Goal: Navigation & Orientation: Find specific page/section

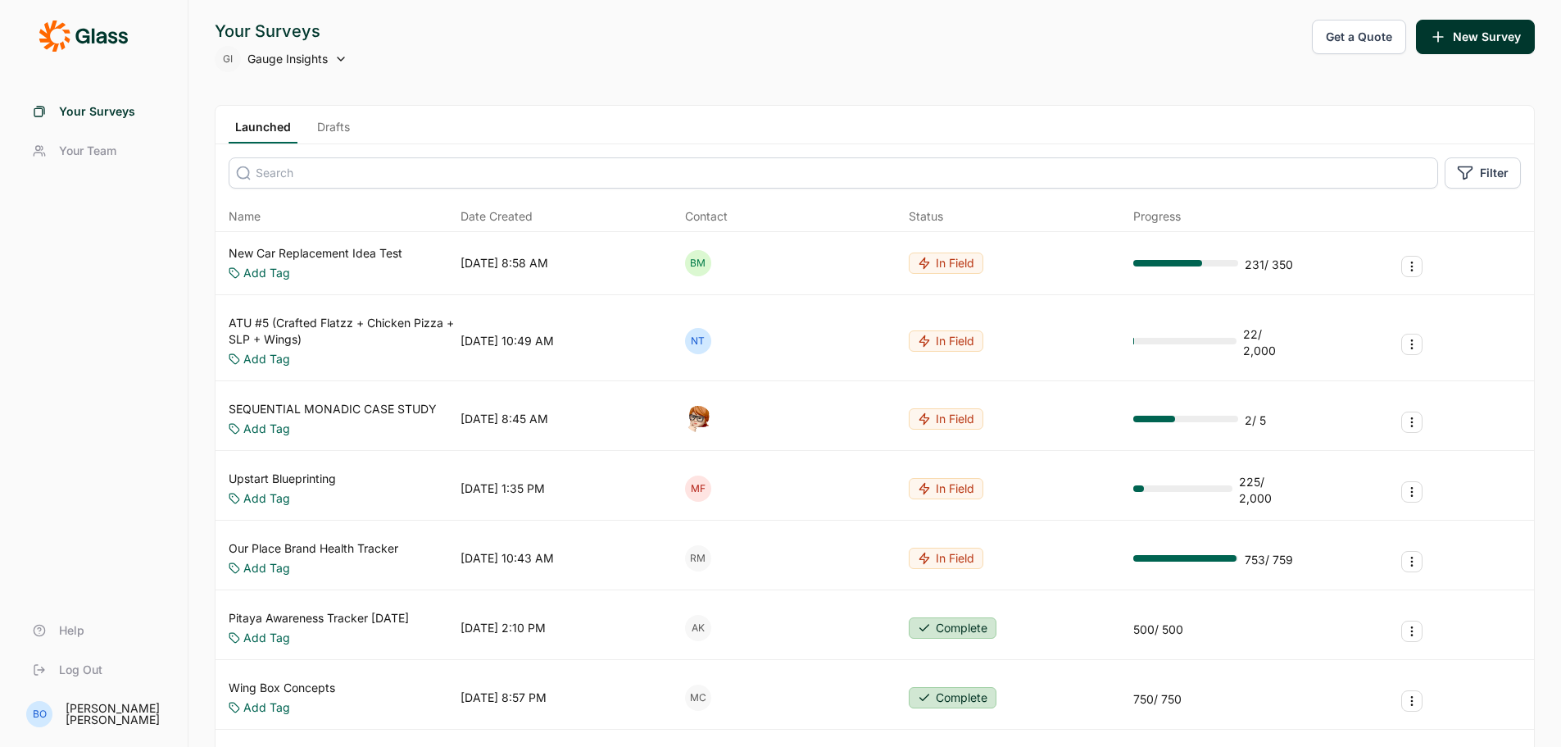
click at [85, 146] on span "Your Team" at bounding box center [87, 151] width 57 height 16
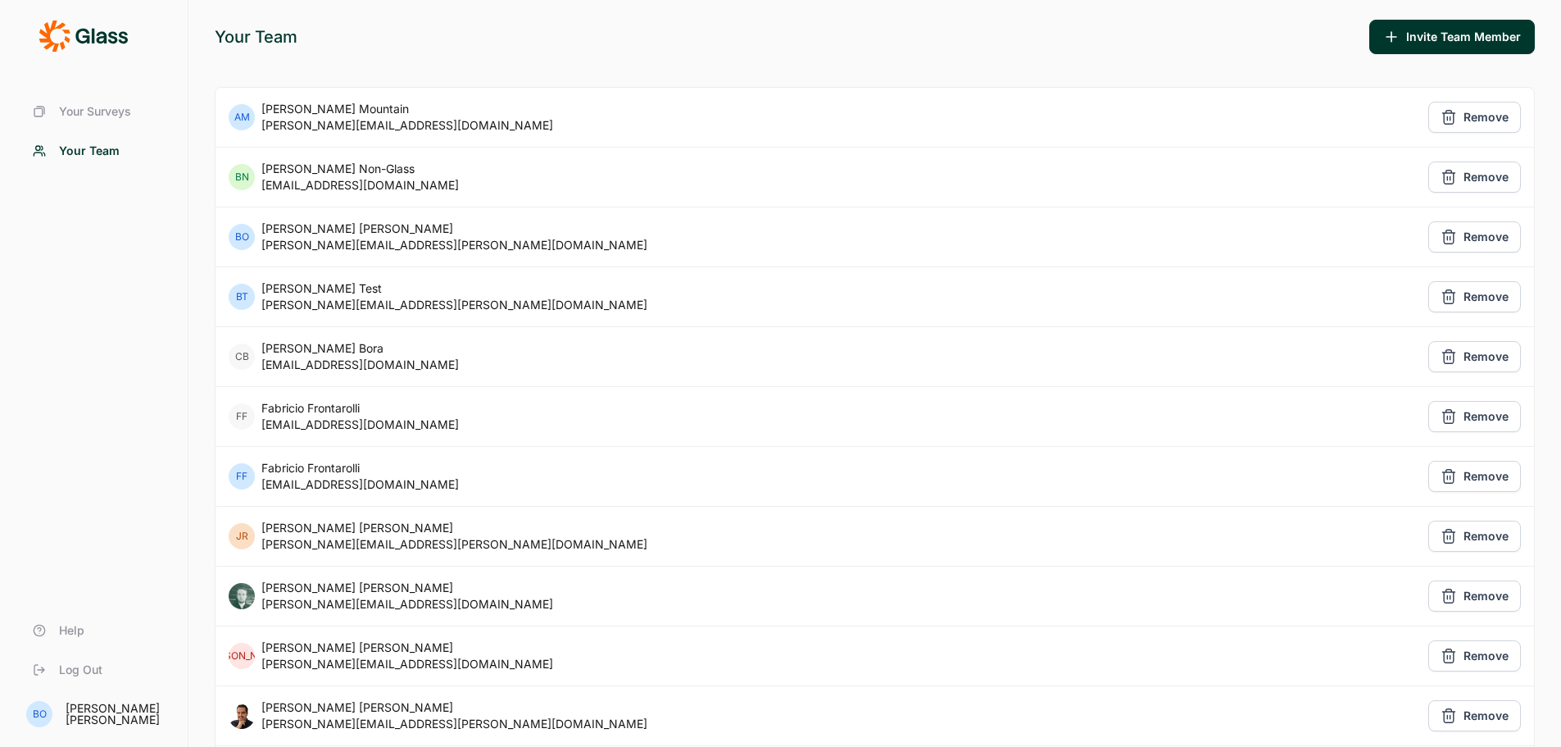
click at [129, 111] on span "Your Surveys" at bounding box center [95, 111] width 72 height 16
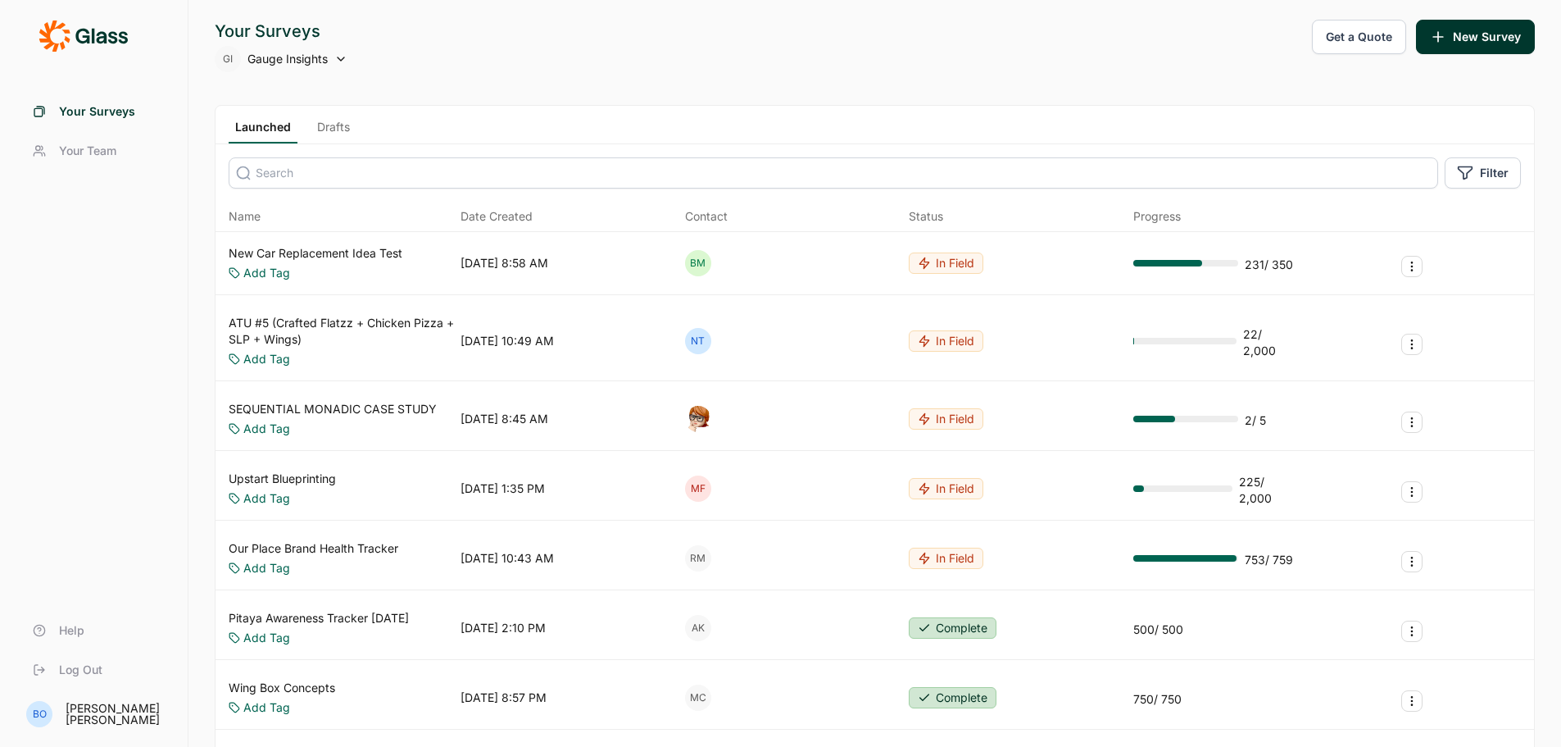
click at [351, 56] on div "Your Surveys GI Gauge Insights Get a Quote New Survey" at bounding box center [875, 46] width 1320 height 52
click at [338, 58] on icon at bounding box center [340, 58] width 13 height 13
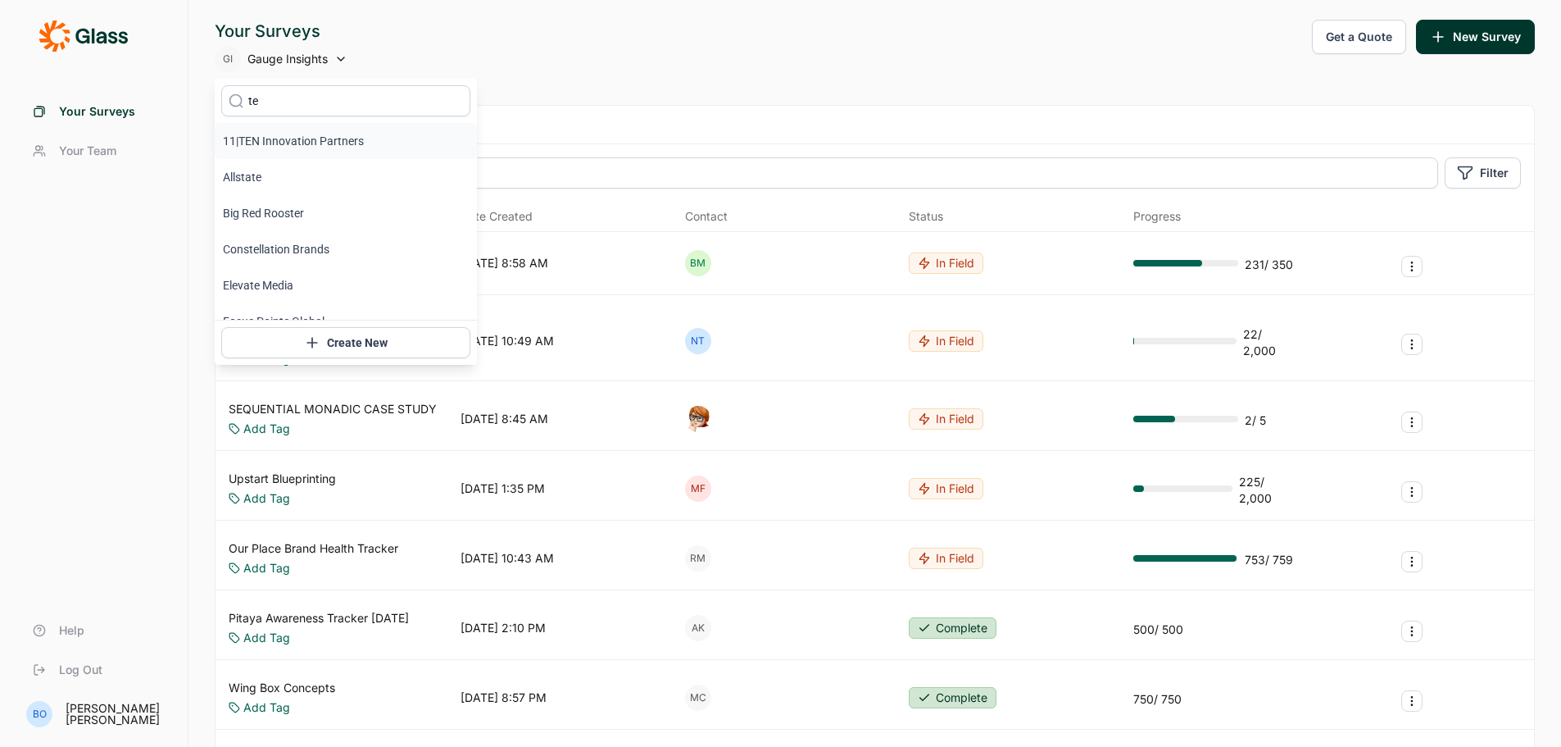
type input "t"
type input "bec"
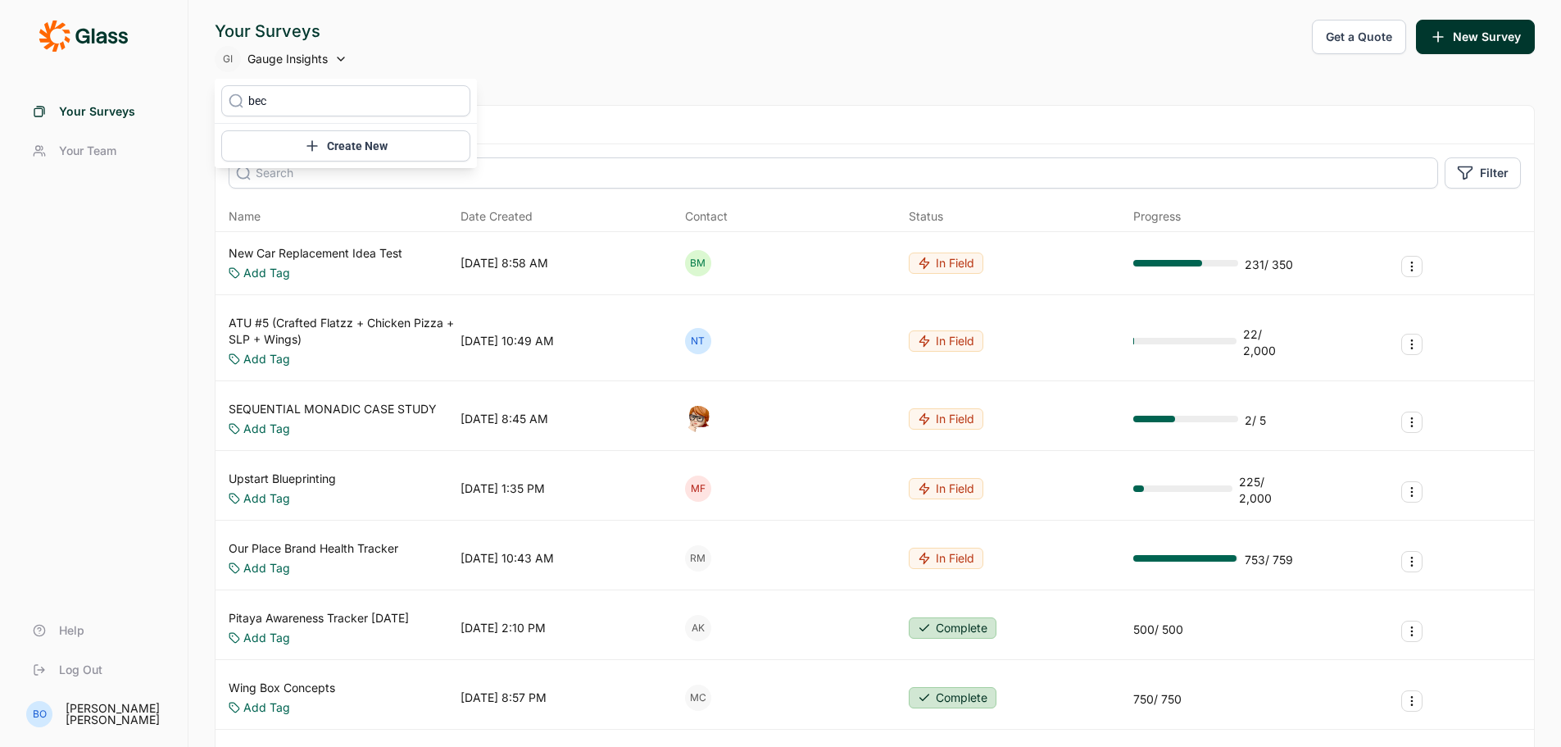
drag, startPoint x: 161, startPoint y: 88, endPoint x: 147, endPoint y: 86, distance: 14.8
click at [147, 86] on body "Your Surveys Your Team Help Log Out BO Becky O'Rourke Your Surveys GI Gauge Ins…" at bounding box center [780, 373] width 1561 height 747
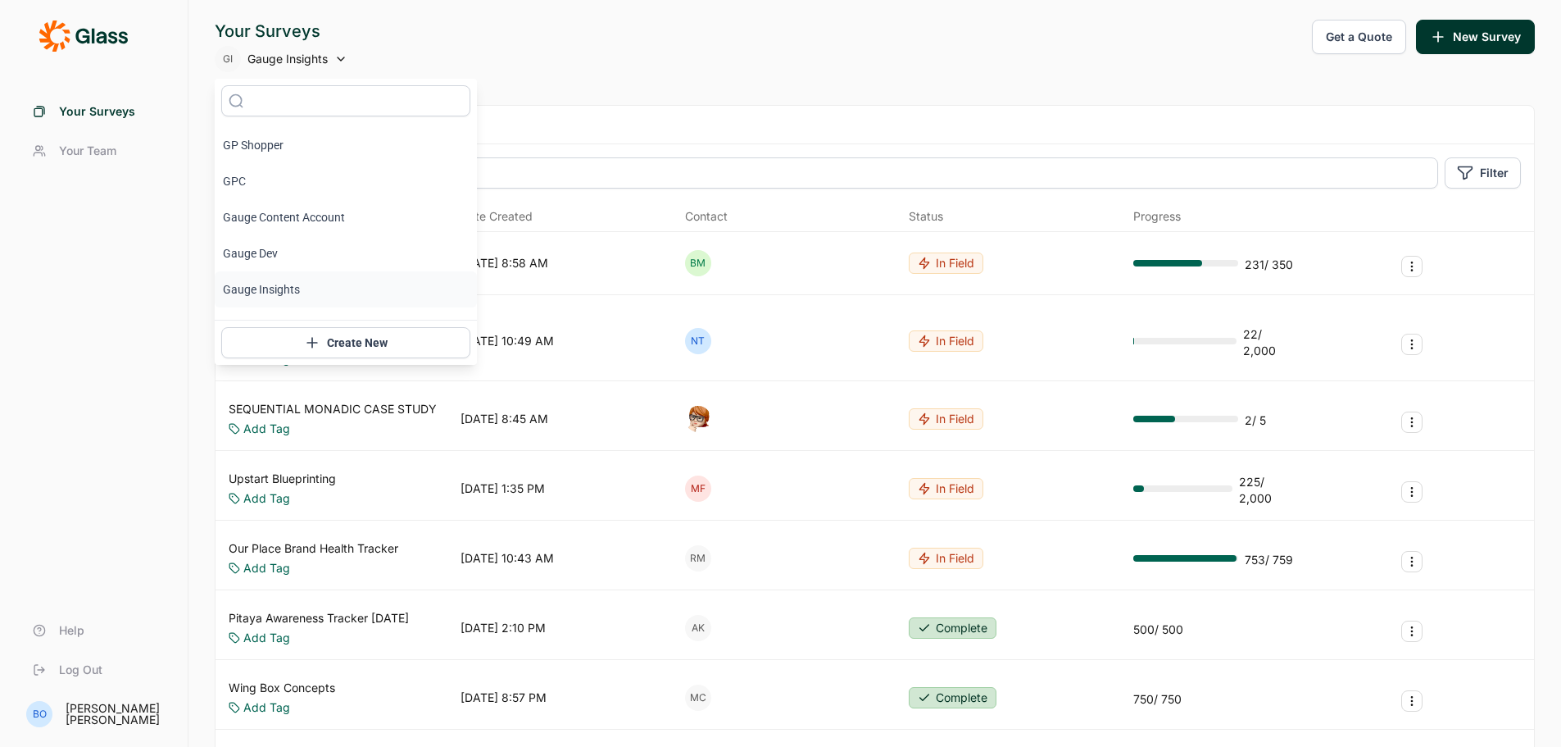
click at [570, 71] on div "Your Surveys GI Gauge Insights Get a Quote New Survey" at bounding box center [875, 46] width 1320 height 52
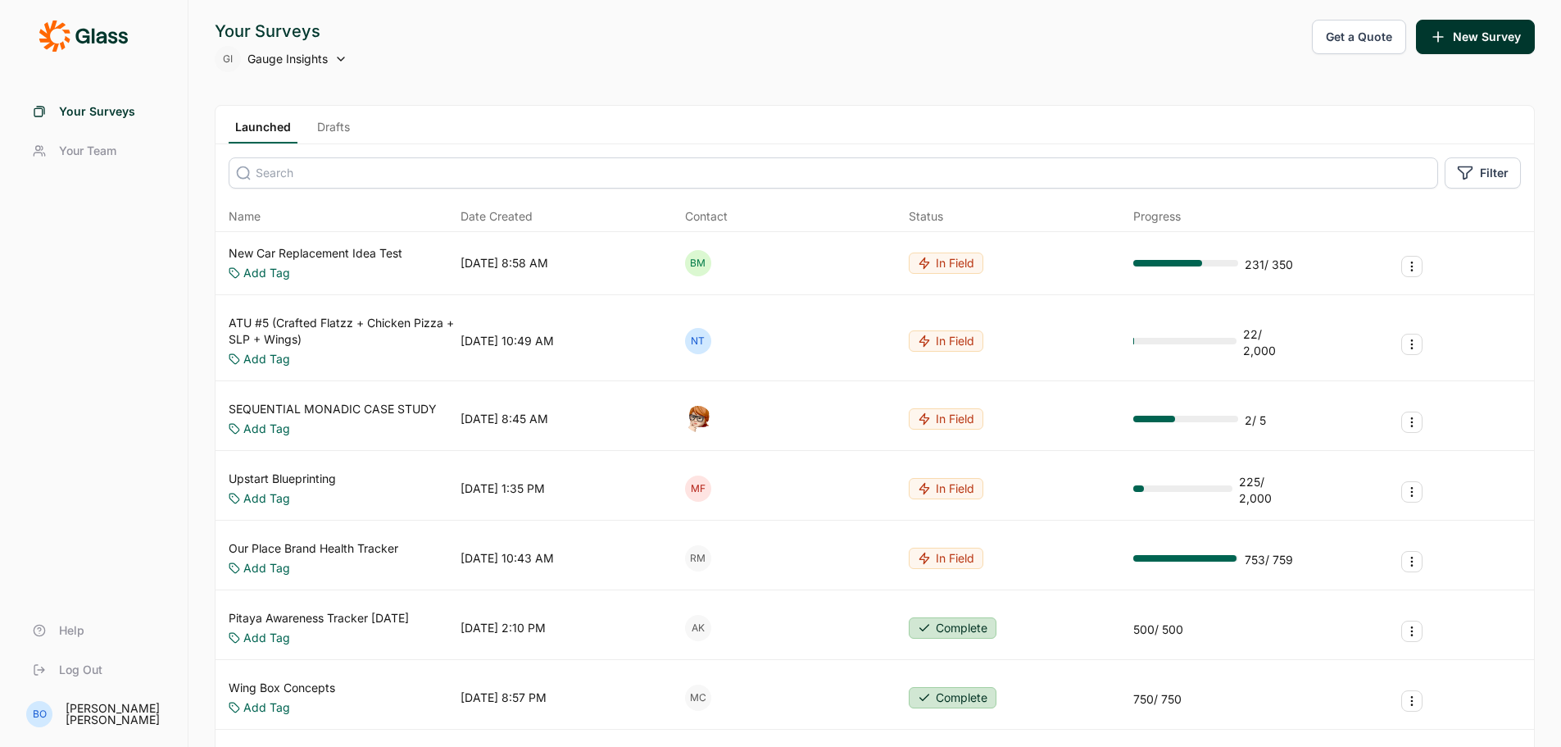
click at [84, 154] on span "Your Team" at bounding box center [87, 151] width 57 height 16
click at [326, 56] on span "Gauge Insights" at bounding box center [287, 59] width 80 height 16
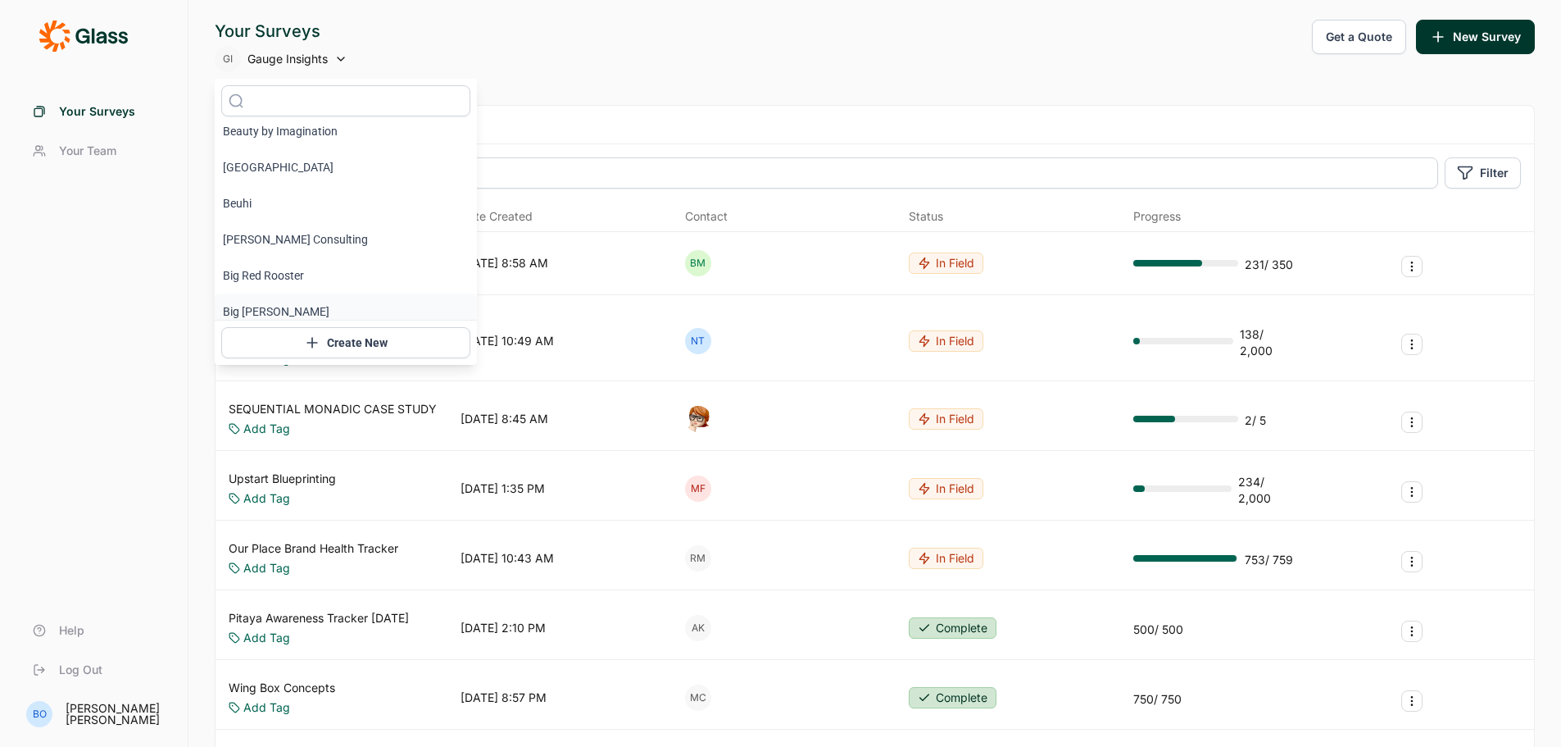
scroll to position [1147, 0]
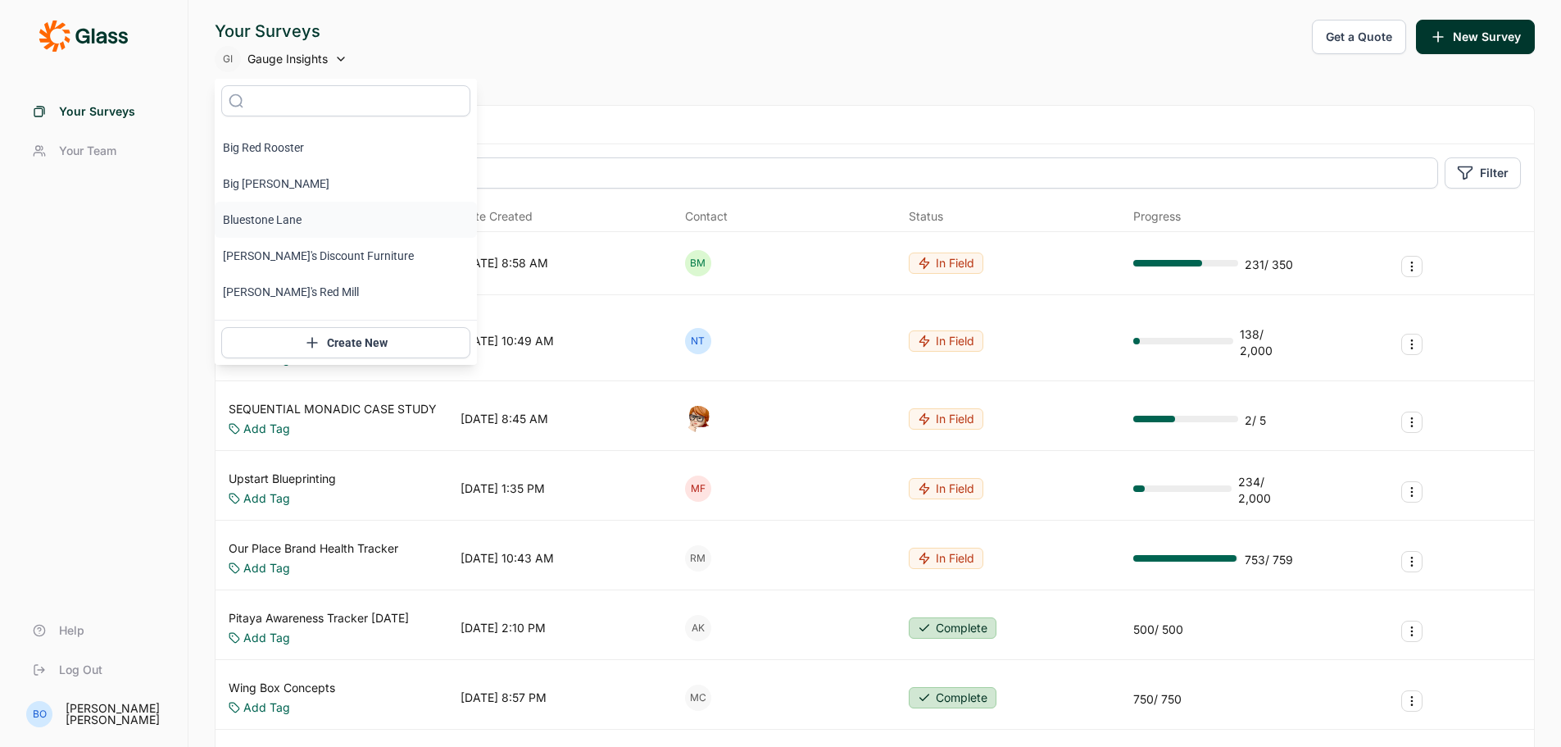
click at [314, 220] on li "Bluestone Lane" at bounding box center [346, 220] width 262 height 36
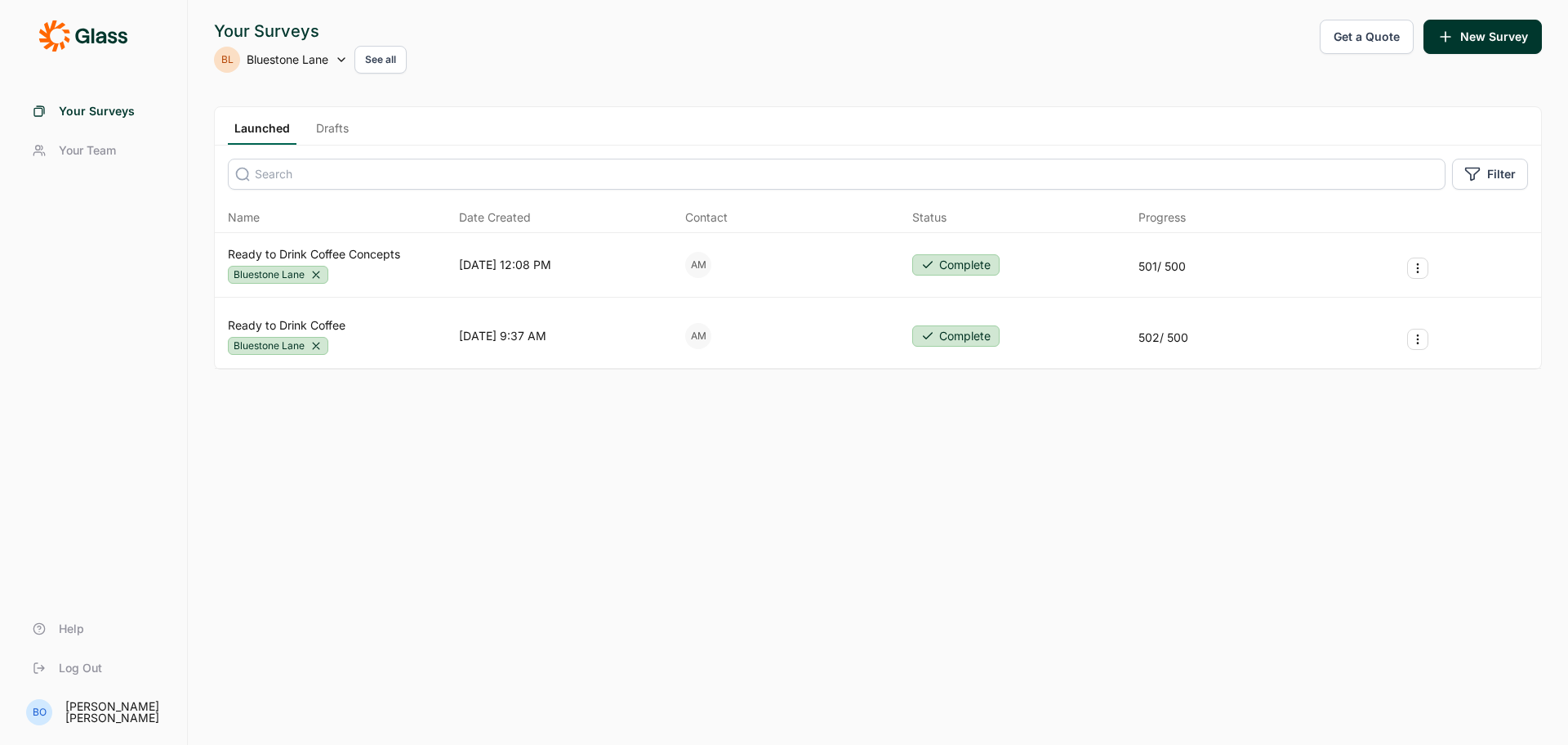
click at [98, 161] on link "Your Team" at bounding box center [94, 150] width 148 height 39
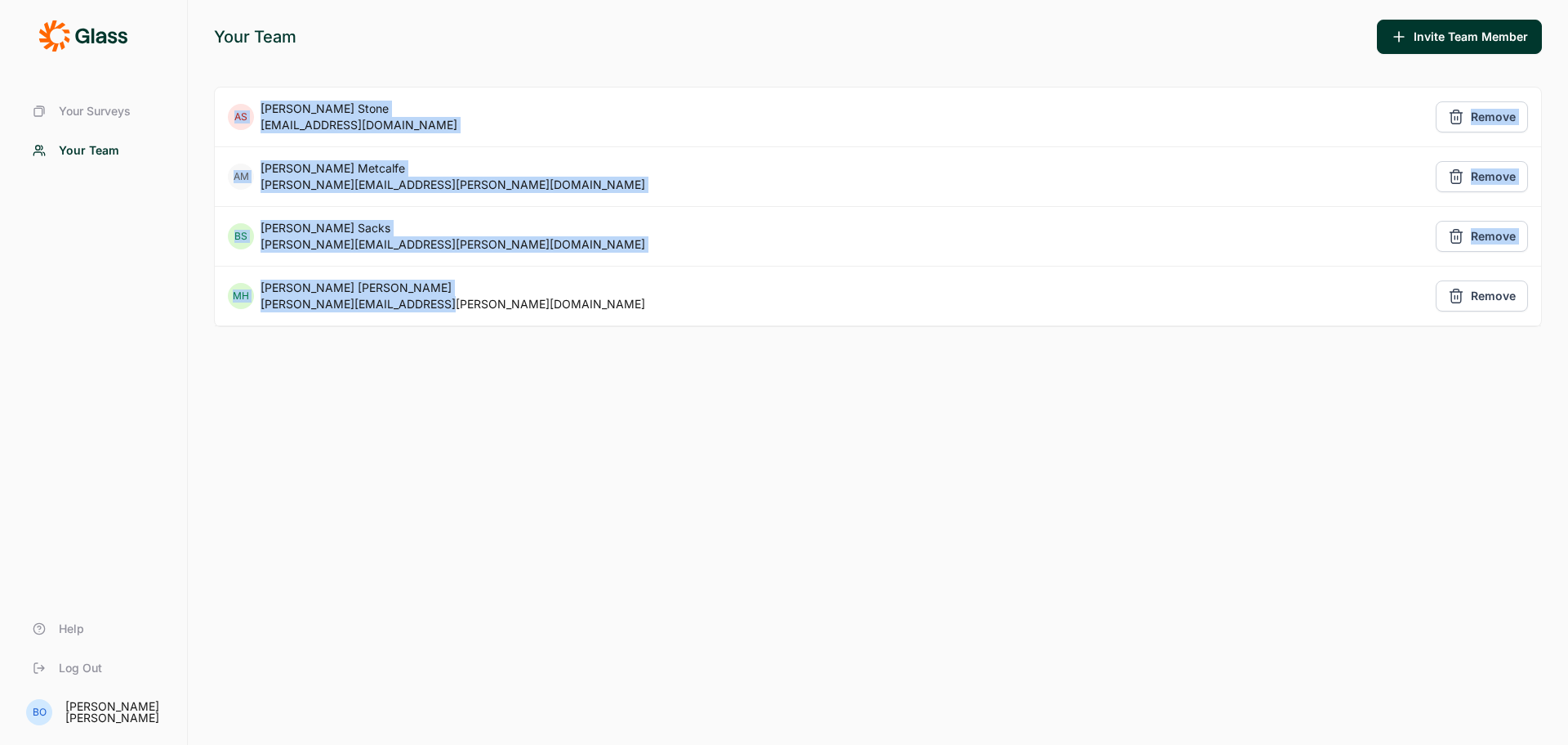
drag, startPoint x: 337, startPoint y: 274, endPoint x: 228, endPoint y: 109, distance: 197.8
click at [228, 109] on div "AS [PERSON_NAME] [PERSON_NAME][EMAIL_ADDRESS][DOMAIN_NAME] Remove AM [PERSON_NA…" at bounding box center [878, 206] width 1329 height 240
click at [577, 321] on div "MH [PERSON_NAME] [PERSON_NAME][EMAIL_ADDRESS][PERSON_NAME][DOMAIN_NAME] Remove" at bounding box center [878, 295] width 1327 height 59
click at [534, 313] on div "MH [PERSON_NAME] [PERSON_NAME][EMAIL_ADDRESS][PERSON_NAME][DOMAIN_NAME] Remove" at bounding box center [878, 295] width 1327 height 59
drag, startPoint x: 505, startPoint y: 303, endPoint x: 240, endPoint y: 149, distance: 306.5
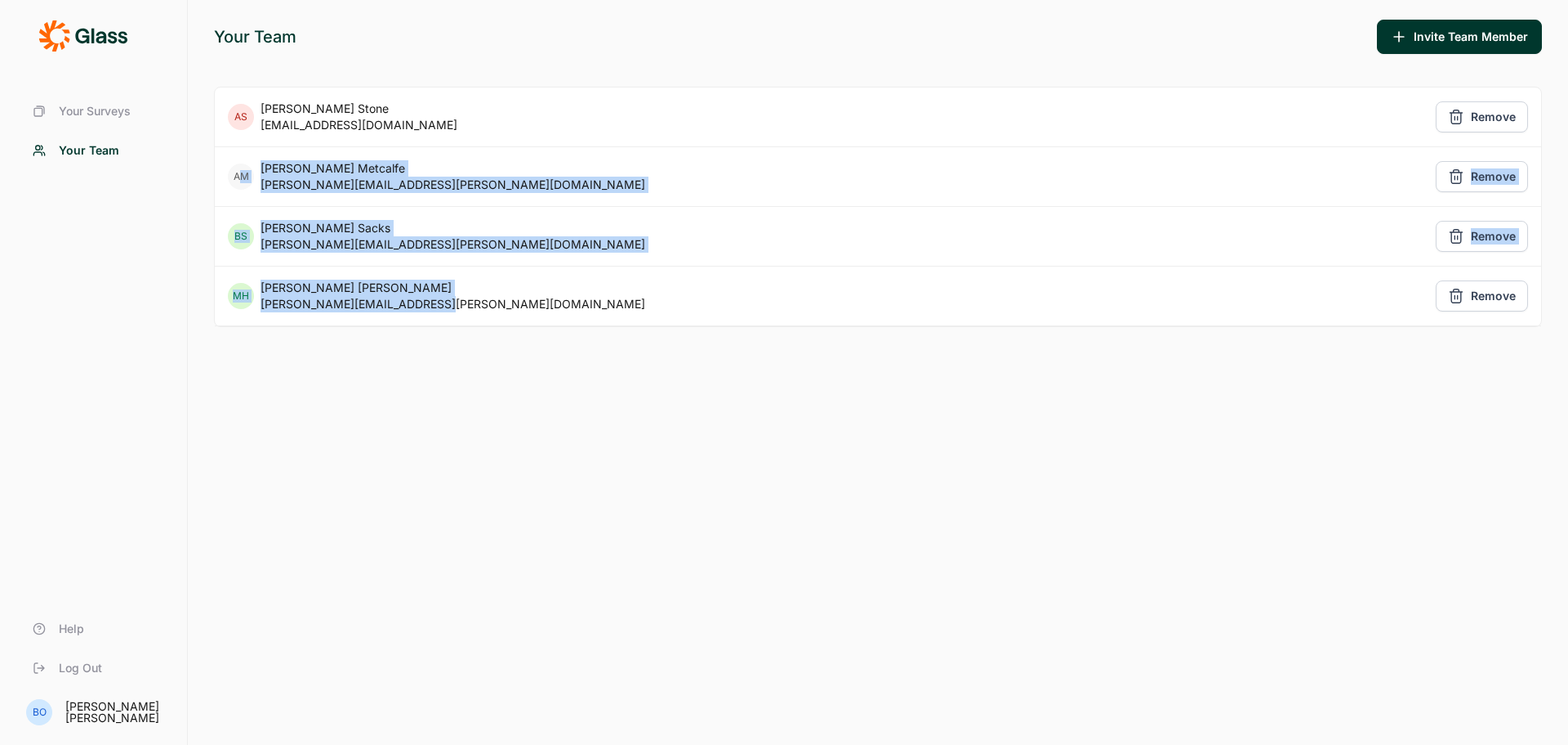
click at [240, 149] on div "AS [PERSON_NAME] [PERSON_NAME][EMAIL_ADDRESS][DOMAIN_NAME] Remove AM [PERSON_NA…" at bounding box center [878, 206] width 1329 height 240
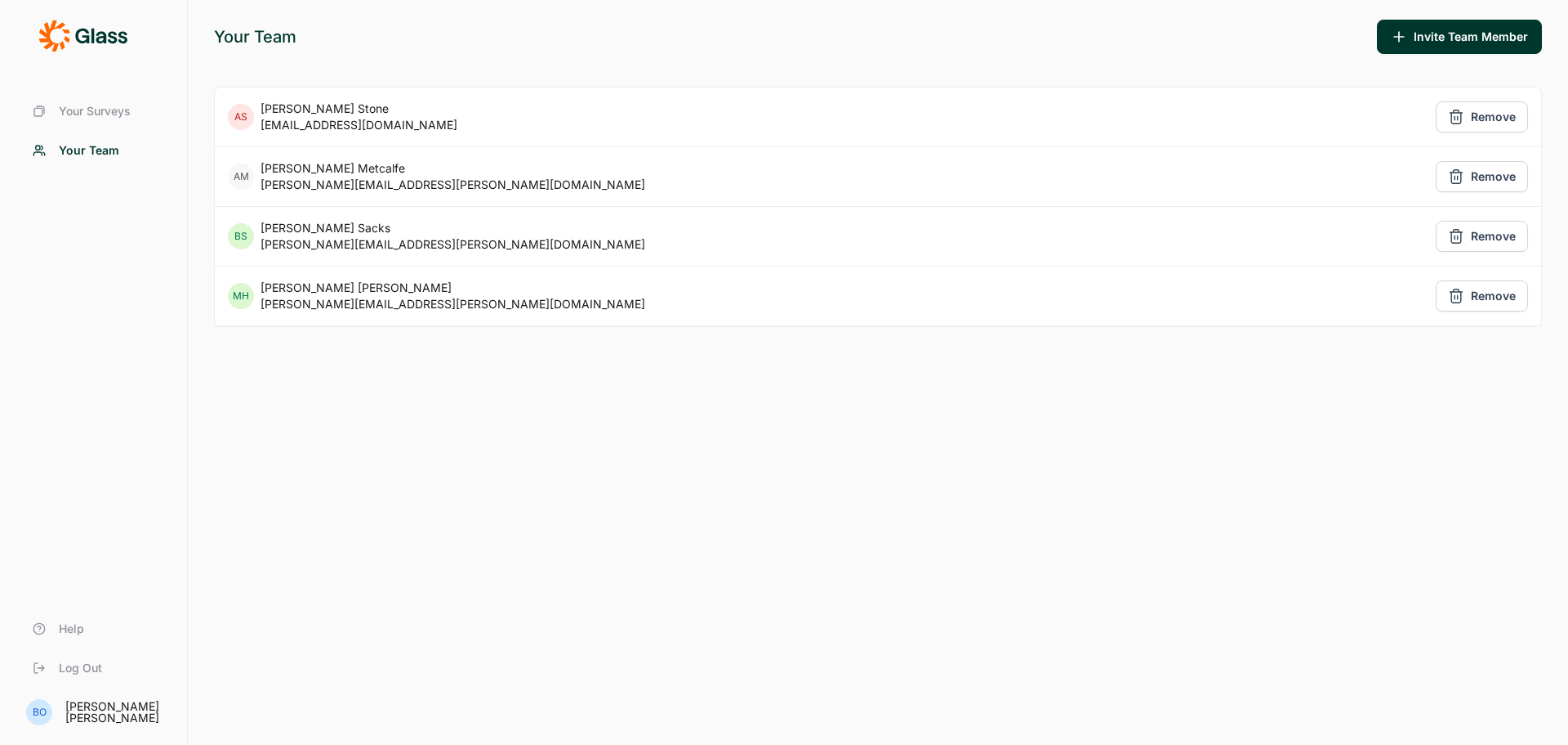
click at [93, 110] on span "Your Surveys" at bounding box center [95, 111] width 72 height 16
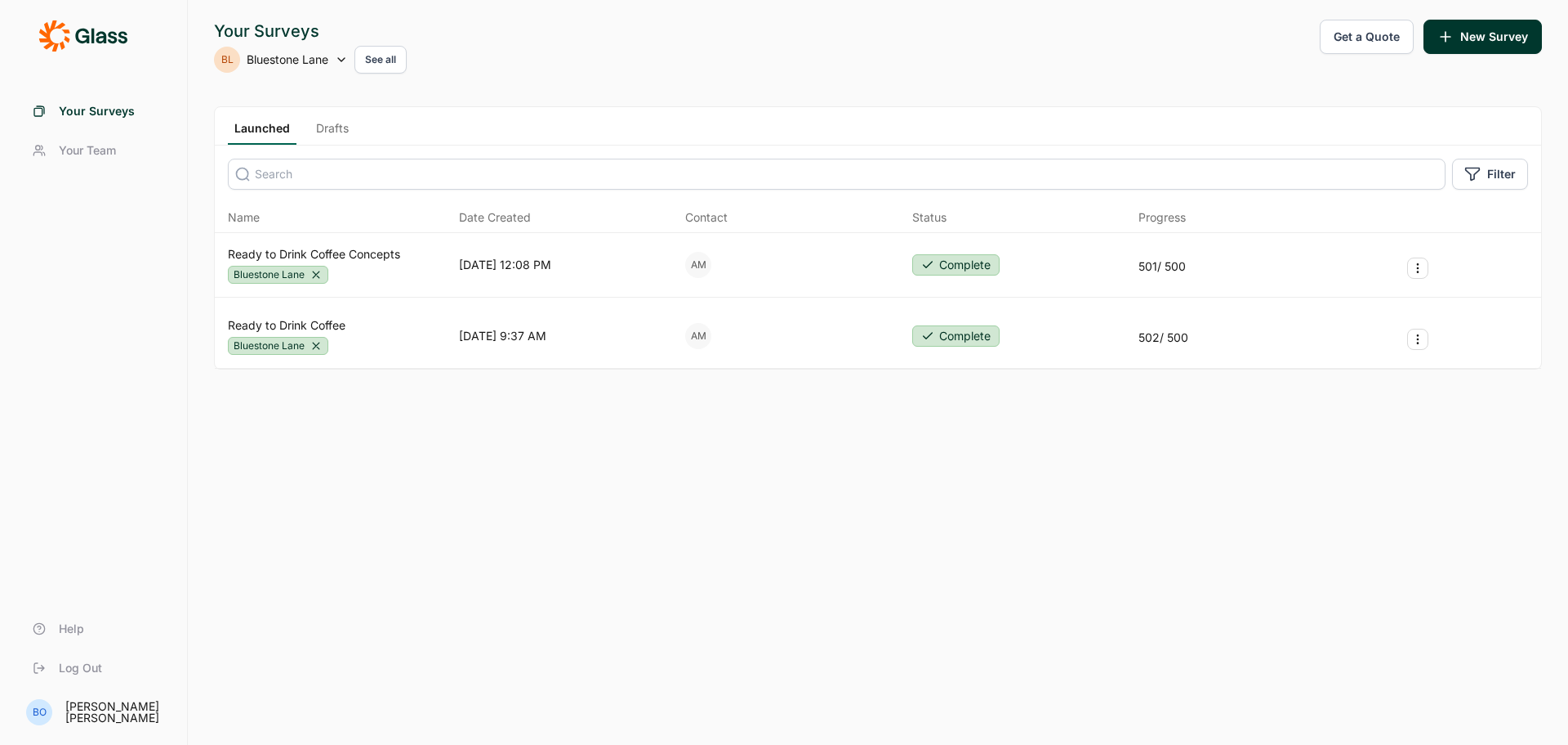
click at [112, 152] on span "Your Team" at bounding box center [87, 151] width 57 height 16
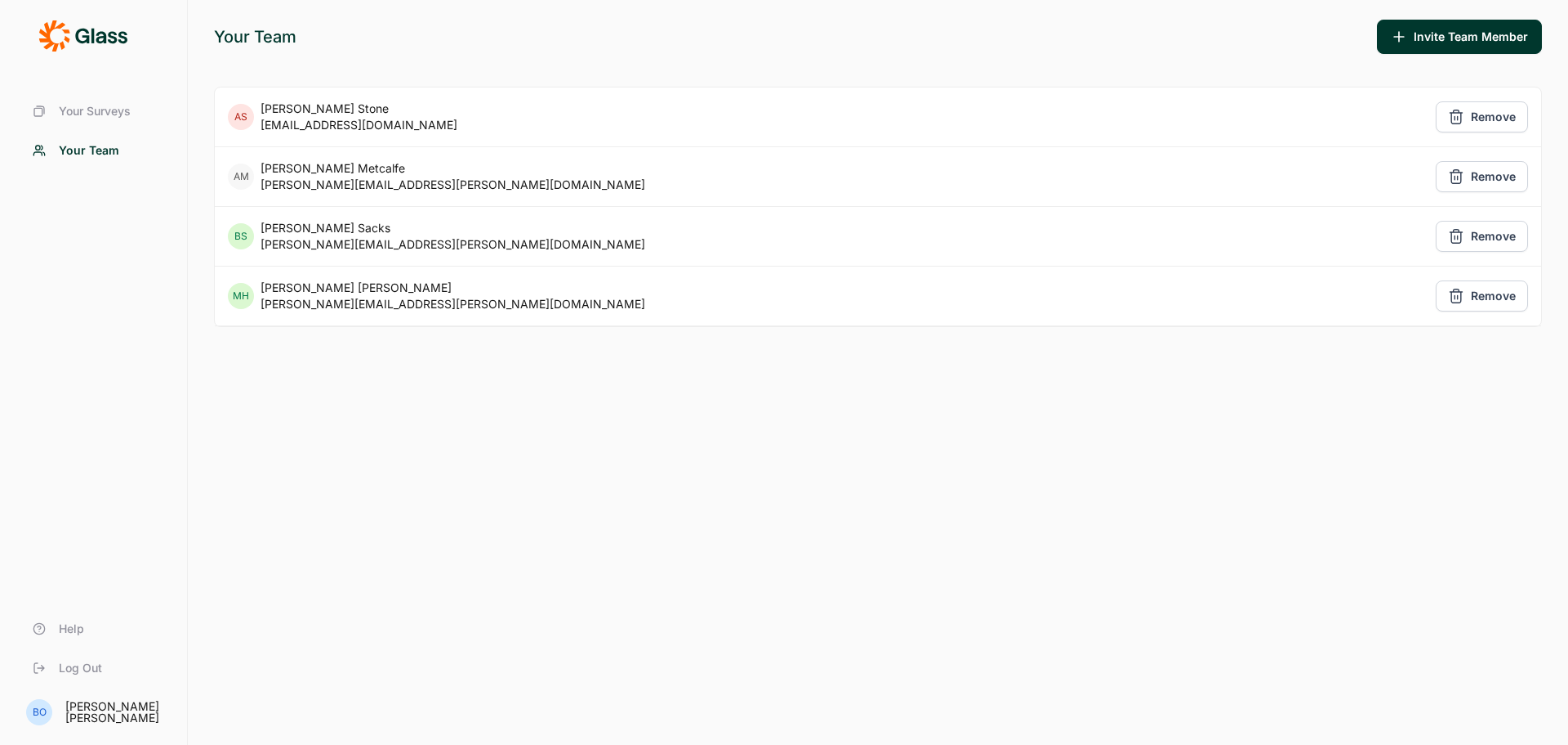
click at [92, 118] on span "Your Surveys" at bounding box center [95, 111] width 72 height 16
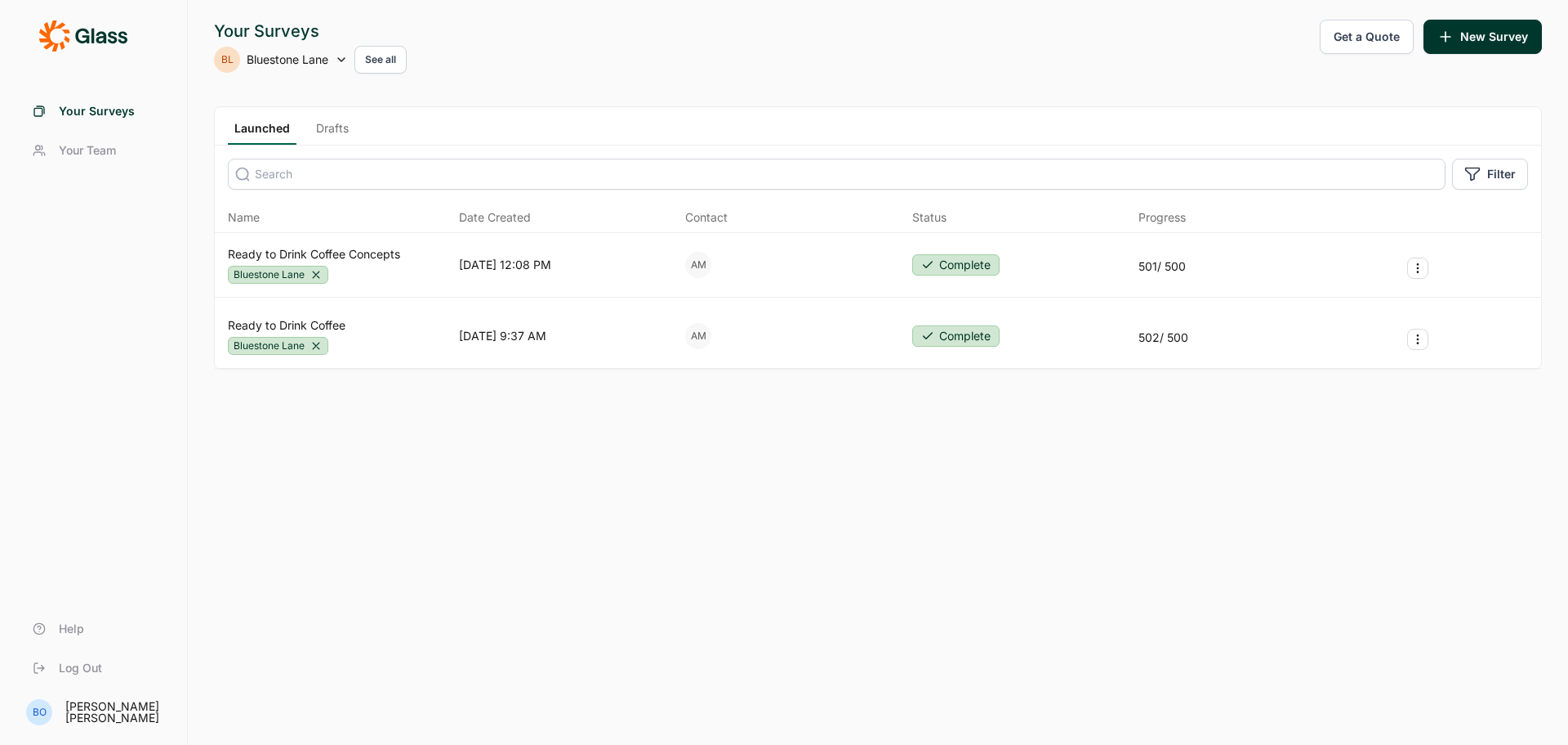
click at [343, 61] on use at bounding box center [341, 59] width 7 height 3
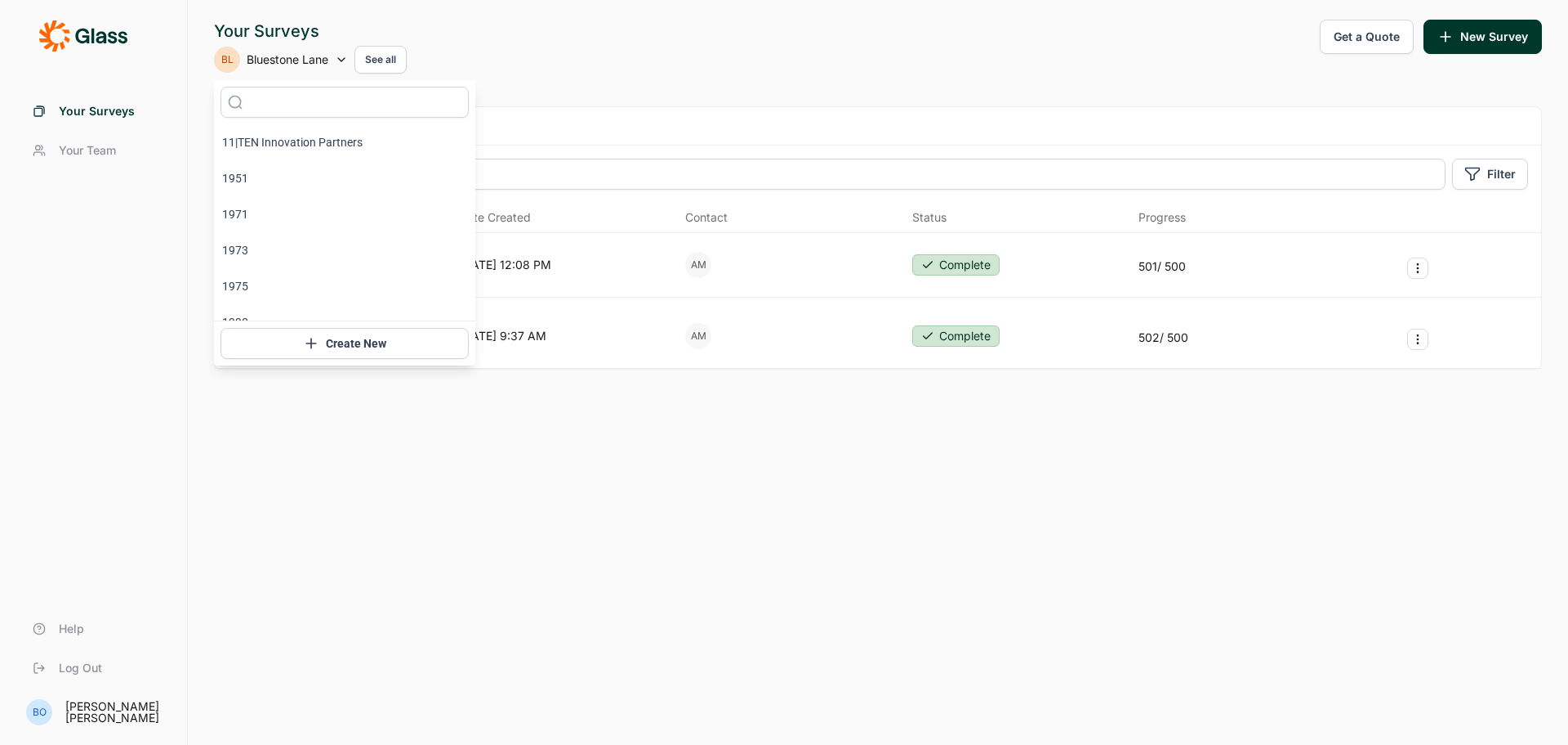
click at [390, 57] on button "See all" at bounding box center [381, 60] width 52 height 28
